Goal: Check status: Check status

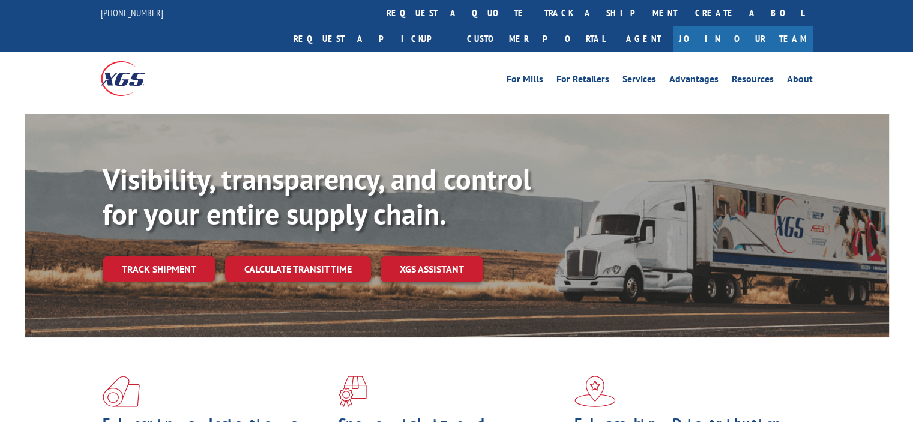
click at [169, 261] on div "Visibility, transparency, and control for your entire supply chain. Track shipm…" at bounding box center [496, 246] width 786 height 168
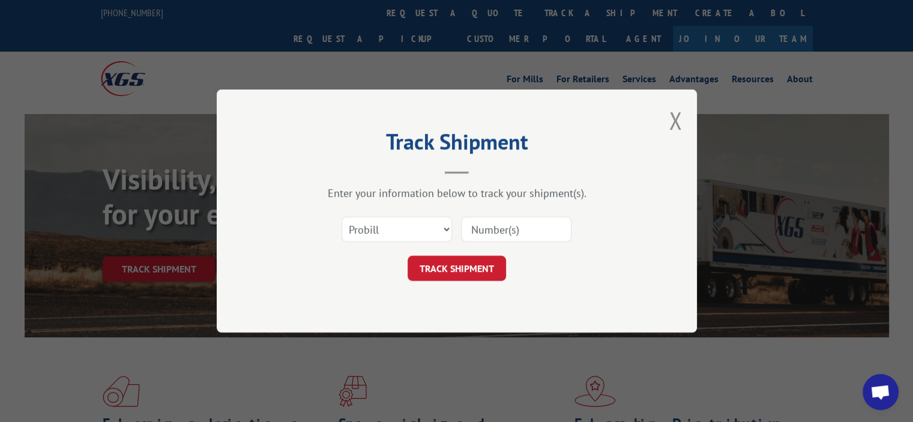
click at [509, 244] on div "Select category... Probill BOL PO" at bounding box center [457, 230] width 360 height 40
drag, startPoint x: 509, startPoint y: 240, endPoint x: 478, endPoint y: 251, distance: 33.2
click at [509, 240] on input at bounding box center [516, 229] width 110 height 25
paste input "17588629"
type input "17588629"
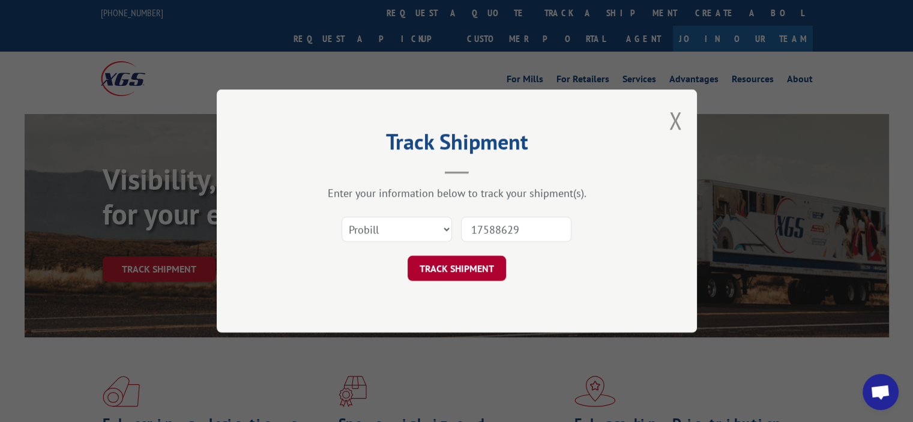
click at [450, 269] on button "TRACK SHIPMENT" at bounding box center [457, 268] width 98 height 25
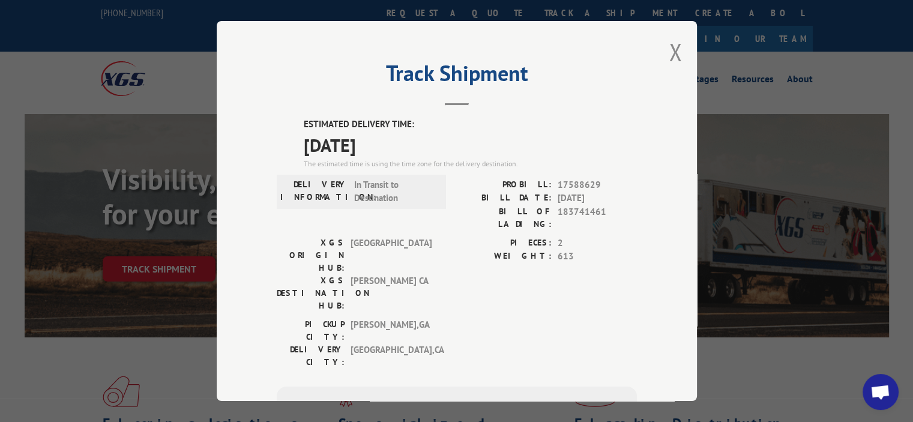
drag, startPoint x: 466, startPoint y: 275, endPoint x: 450, endPoint y: 273, distance: 16.3
click at [443, 318] on div "PICKUP CITY: [GEOGRAPHIC_DATA] , [GEOGRAPHIC_DATA] DELIVERY CITY: [GEOGRAPHIC_D…" at bounding box center [457, 346] width 360 height 56
click at [445, 302] on div "ESTIMATED DELIVERY TIME: [DATE] The estimated time is using the time zone for t…" at bounding box center [457, 334] width 360 height 432
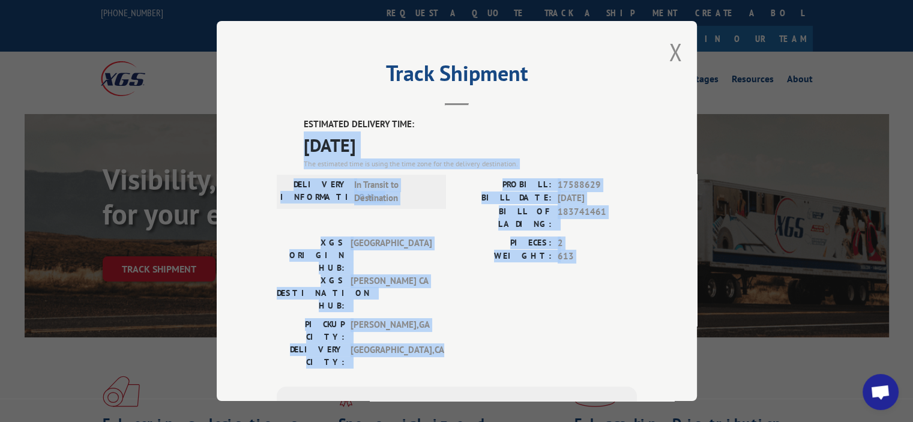
drag, startPoint x: 447, startPoint y: 297, endPoint x: 279, endPoint y: 134, distance: 233.9
click at [279, 134] on div "ESTIMATED DELIVERY TIME: [DATE] The estimated time is using the time zone for t…" at bounding box center [457, 334] width 360 height 432
copy div "[DATE] The estimated time is using the time zone for the delivery destination. …"
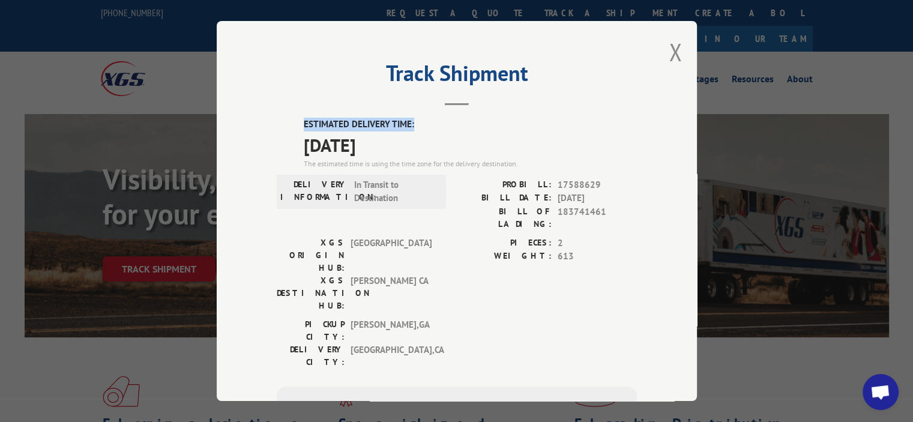
drag, startPoint x: 299, startPoint y: 124, endPoint x: 399, endPoint y: 126, distance: 99.7
click at [408, 122] on label "ESTIMATED DELIVERY TIME:" at bounding box center [470, 125] width 333 height 14
copy label "ESTIMATED DELIVERY TIME:"
click at [379, 237] on span "[GEOGRAPHIC_DATA]" at bounding box center [391, 256] width 81 height 38
click at [669, 44] on button "Close modal" at bounding box center [675, 52] width 13 height 32
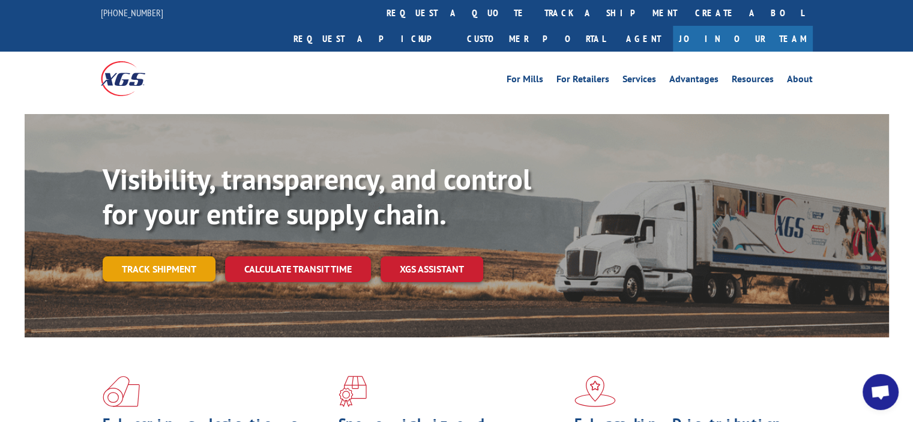
click at [174, 256] on link "Track shipment" at bounding box center [159, 268] width 113 height 25
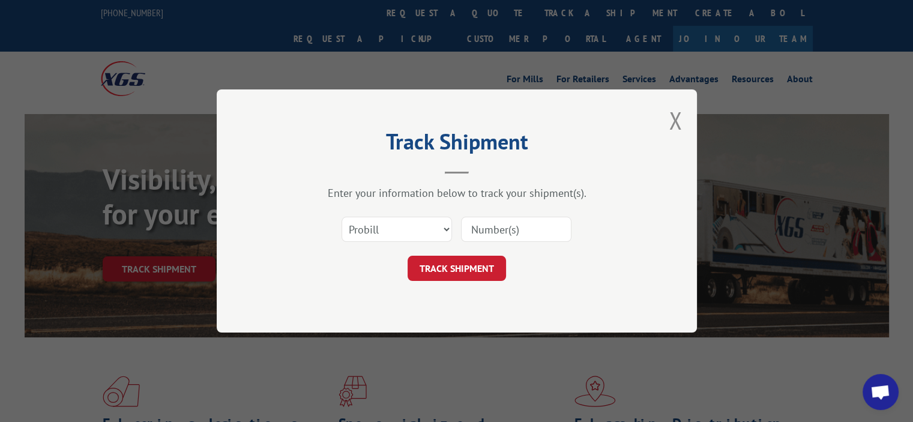
click at [483, 232] on input at bounding box center [516, 229] width 110 height 25
paste input "17551986"
type input "17551986"
click at [445, 273] on button "TRACK SHIPMENT" at bounding box center [457, 268] width 98 height 25
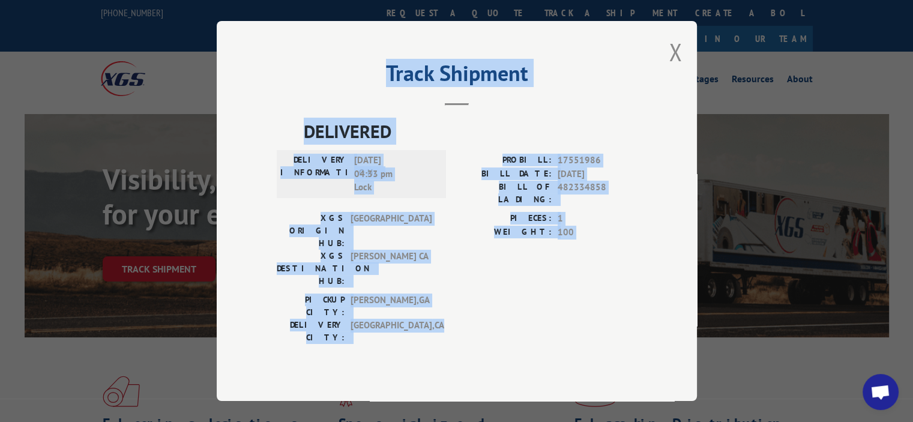
drag, startPoint x: 454, startPoint y: 286, endPoint x: 243, endPoint y: 114, distance: 272.8
click at [243, 114] on div "Track Shipment DELIVERED DELIVERY INFORMATION: [DATE] 04:33 pm Lock PROBILL: 17…" at bounding box center [457, 211] width 480 height 380
copy div "Track Shipment DELIVERED DELIVERY INFORMATION: [DATE] 04:33 pm Lock PROBILL: 17…"
